Goal: Information Seeking & Learning: Learn about a topic

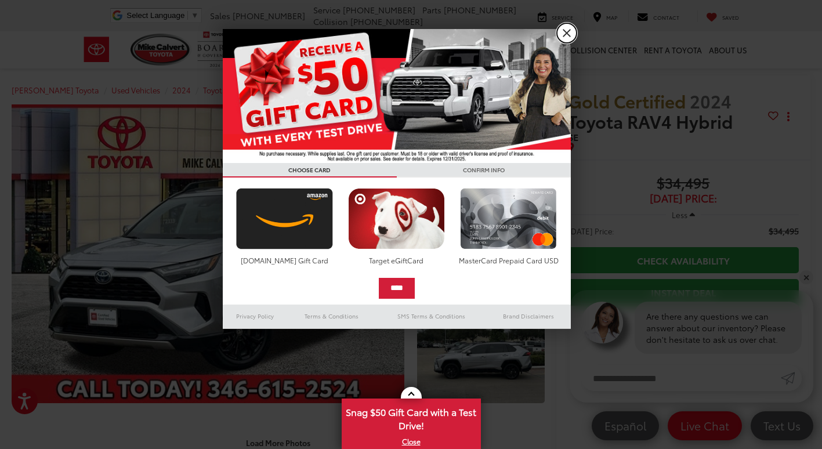
click at [569, 35] on link "X" at bounding box center [567, 33] width 20 height 20
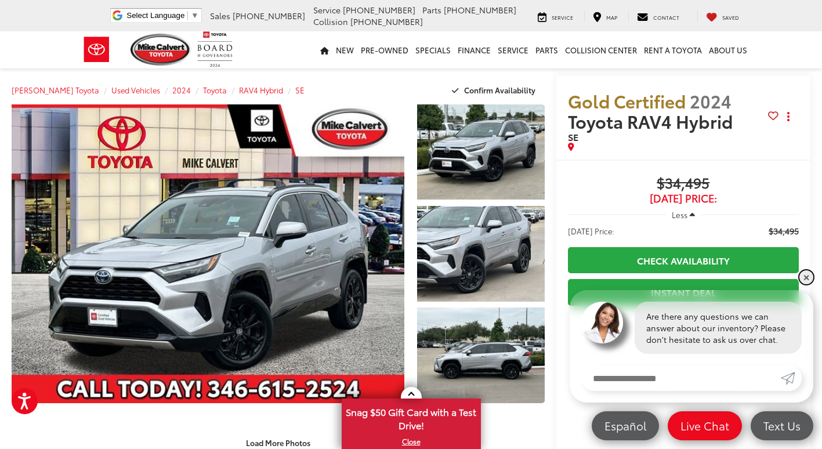
click at [804, 278] on link "✕" at bounding box center [807, 277] width 14 height 14
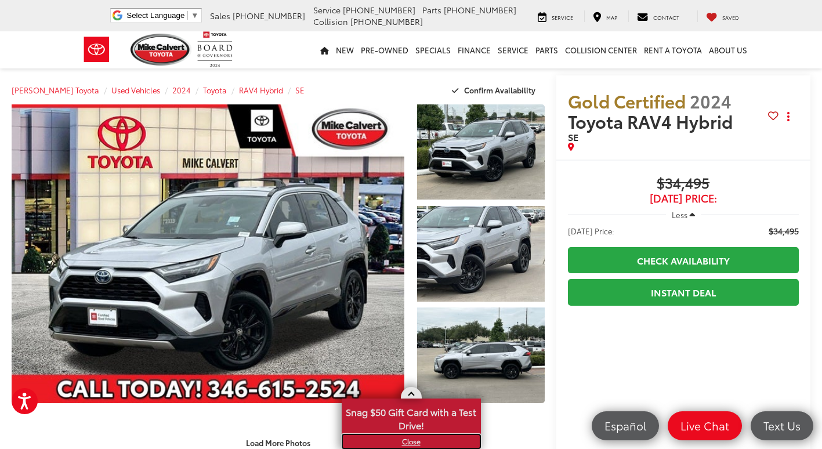
click at [404, 442] on link "X" at bounding box center [411, 441] width 137 height 13
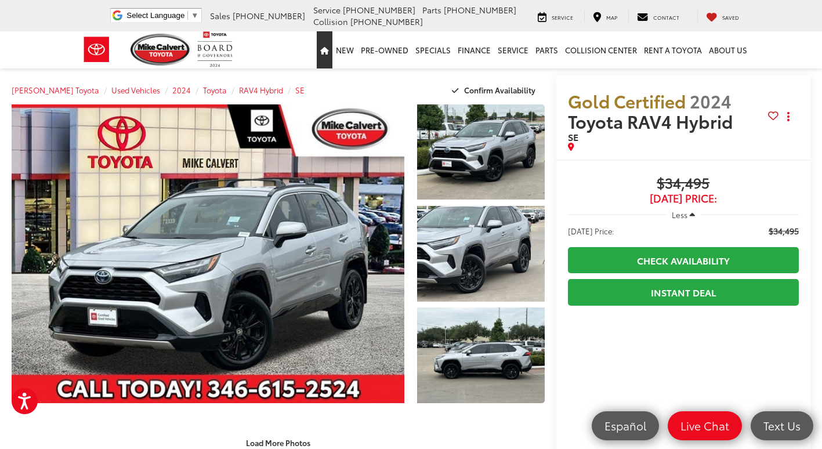
click at [329, 53] on icon "Home" at bounding box center [324, 51] width 9 height 8
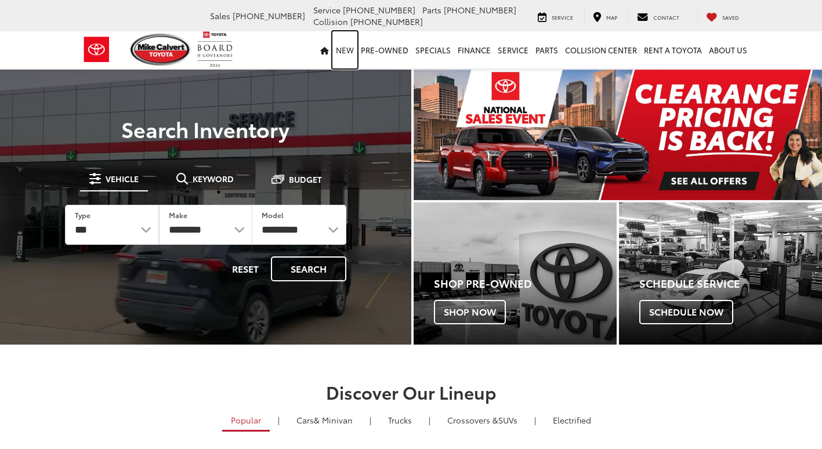
click at [349, 50] on link "New" at bounding box center [344, 49] width 25 height 37
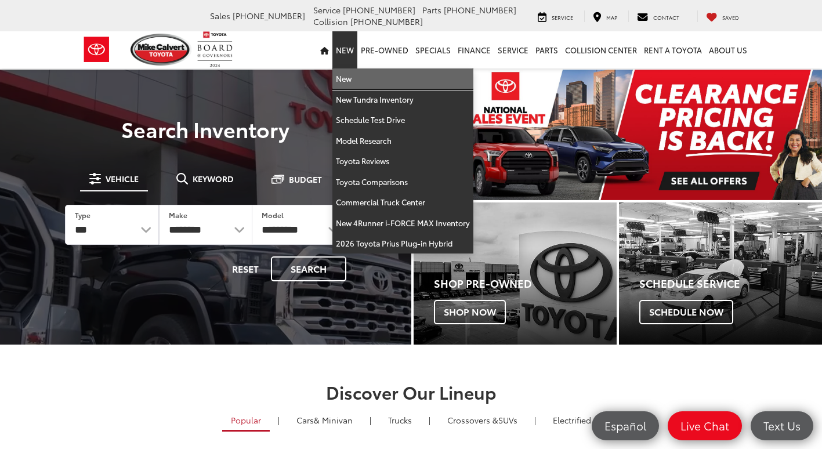
click at [348, 79] on link "New" at bounding box center [402, 78] width 141 height 21
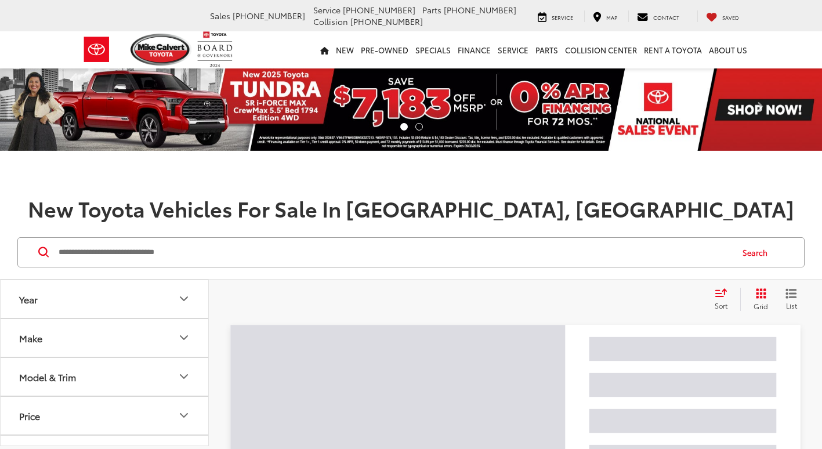
click at [134, 250] on input "Search by Make, Model, or Keyword" at bounding box center [394, 252] width 674 height 28
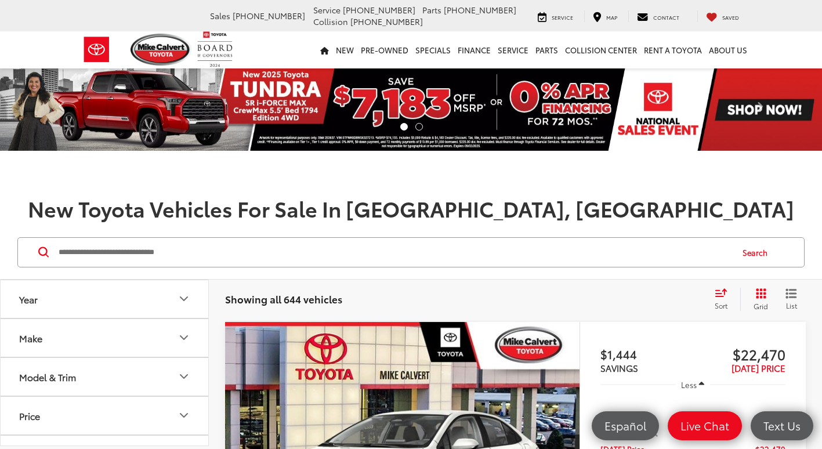
paste input "*********"
type input "*********"
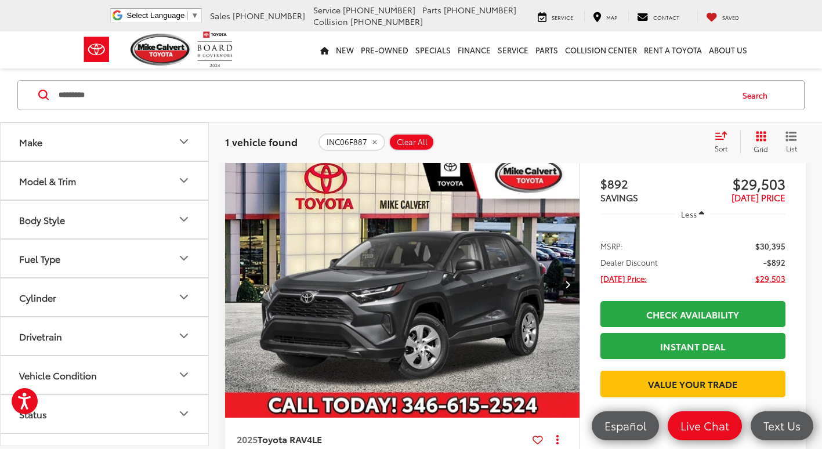
scroll to position [116, 0]
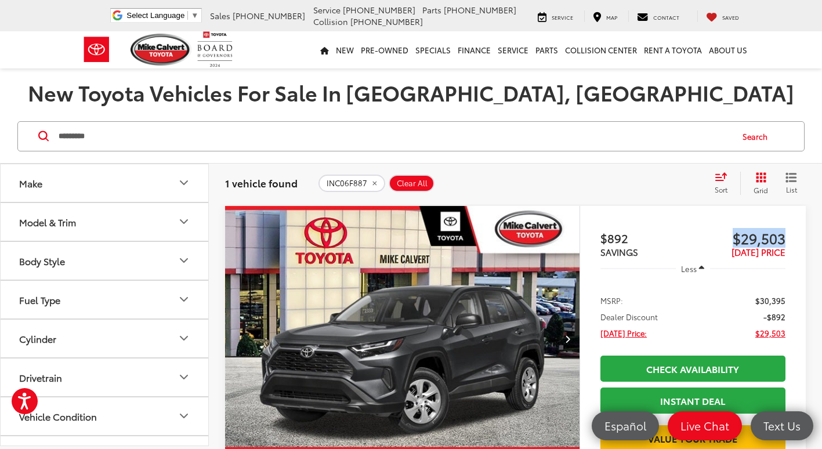
drag, startPoint x: 725, startPoint y: 240, endPoint x: 792, endPoint y: 241, distance: 66.7
click at [792, 241] on div "Track Price $892 SAVINGS $29,503 TODAY'S PRICE Less MSRP: $30,395 Dealer Discou…" at bounding box center [693, 390] width 226 height 368
drag, startPoint x: 792, startPoint y: 241, endPoint x: 762, endPoint y: 240, distance: 29.6
copy span "$29,503"
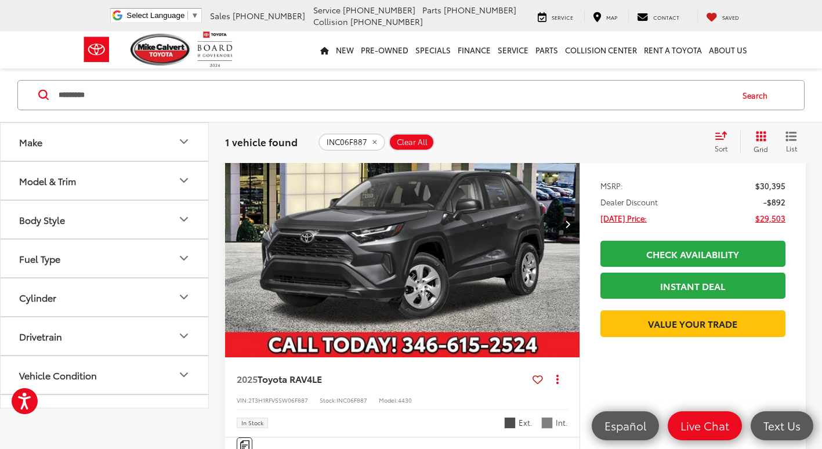
scroll to position [232, 0]
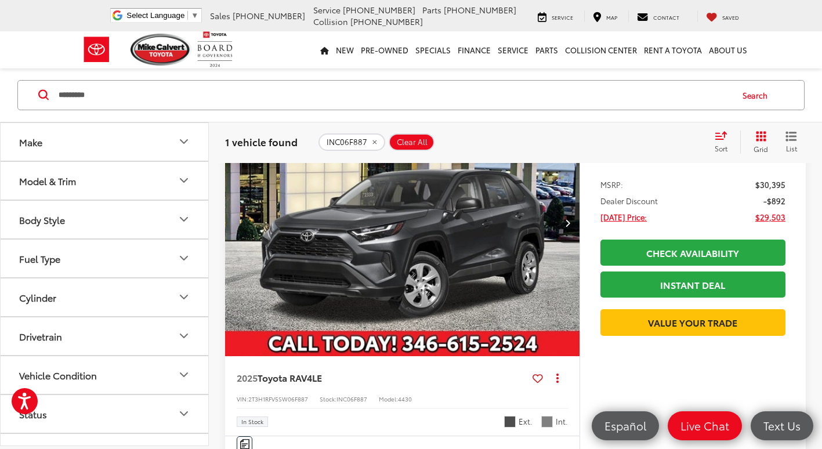
click at [567, 220] on icon "Next image" at bounding box center [567, 223] width 5 height 8
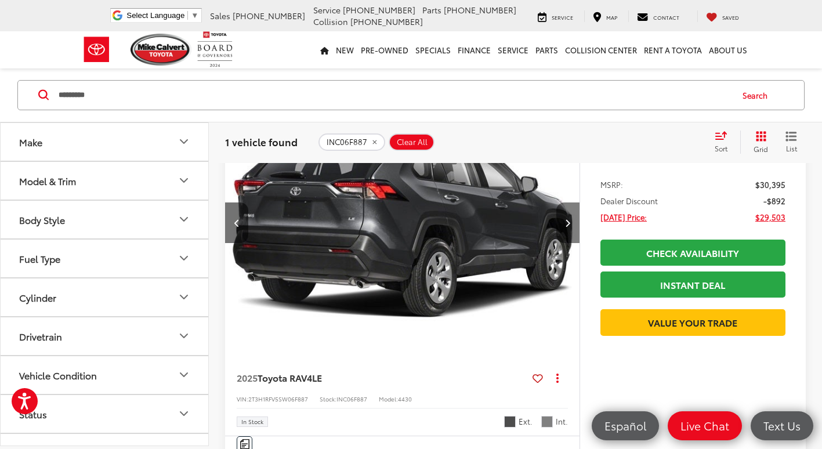
click at [567, 220] on icon "Next image" at bounding box center [567, 223] width 5 height 8
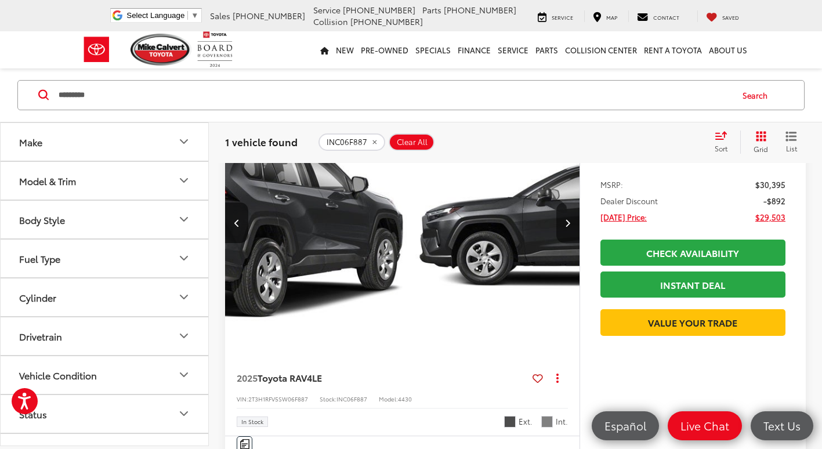
scroll to position [0, 712]
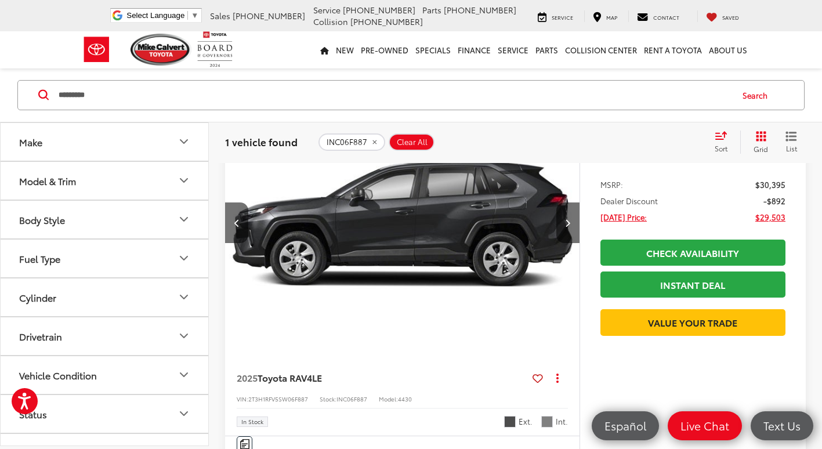
click at [464, 235] on img "2025 Toyota RAV4 LE 2" at bounding box center [403, 223] width 356 height 267
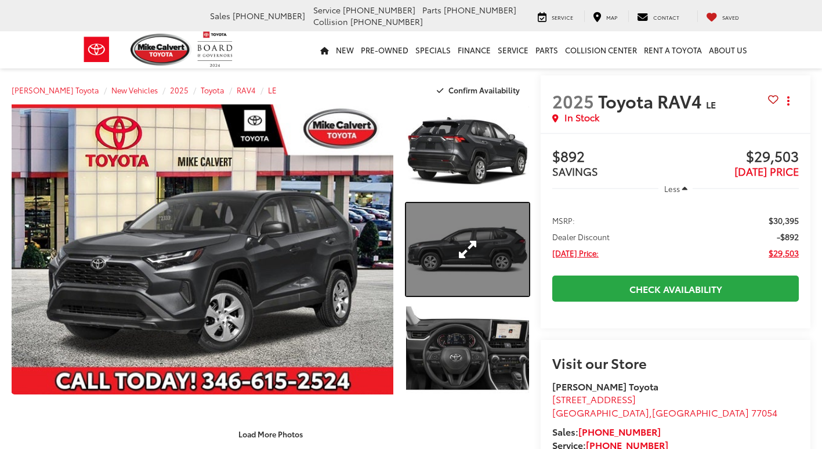
click at [495, 237] on link "Expand Photo 2" at bounding box center [467, 249] width 123 height 92
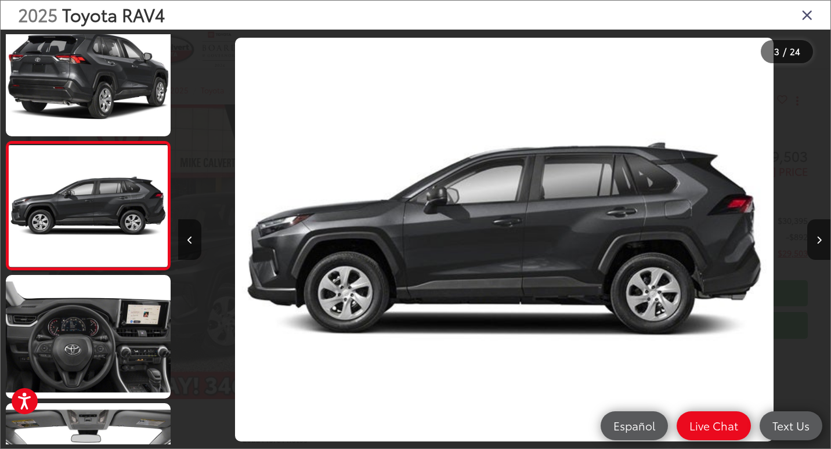
click at [802, 16] on icon "Close gallery" at bounding box center [807, 14] width 12 height 15
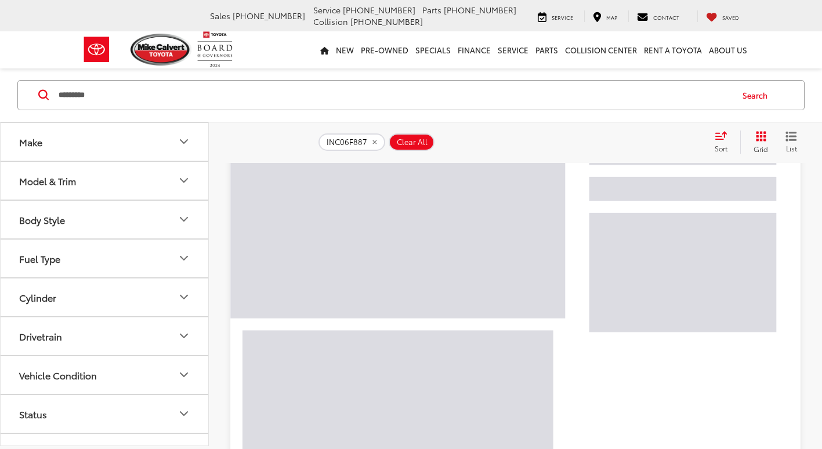
scroll to position [157, 0]
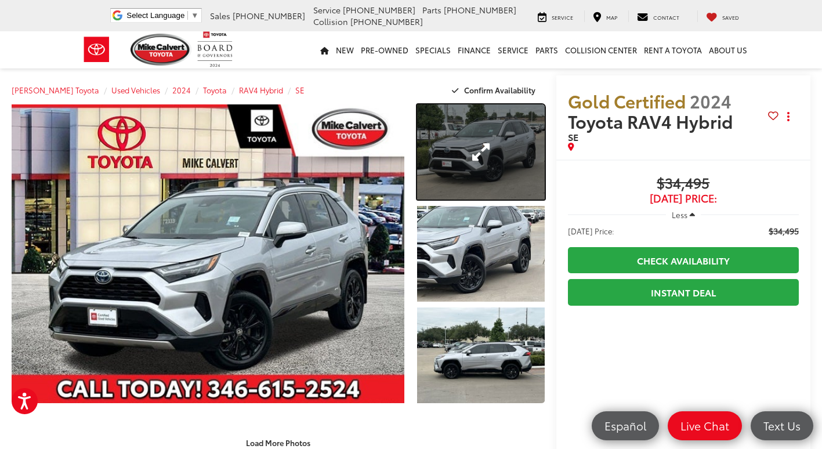
click at [461, 165] on link "Expand Photo 1" at bounding box center [480, 151] width 127 height 95
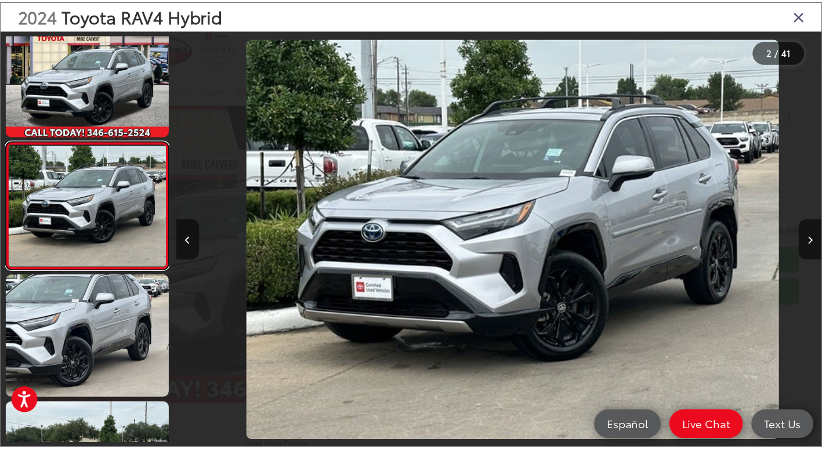
scroll to position [0, 652]
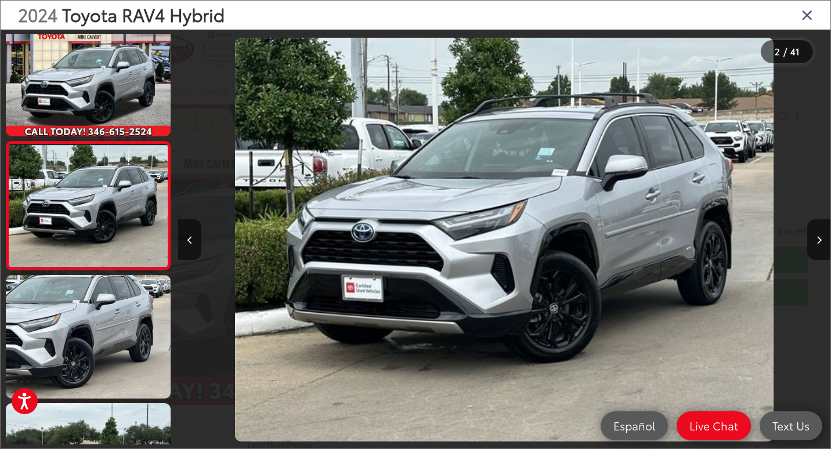
click at [808, 9] on icon "Close gallery" at bounding box center [807, 14] width 12 height 15
